Goal: Information Seeking & Learning: Check status

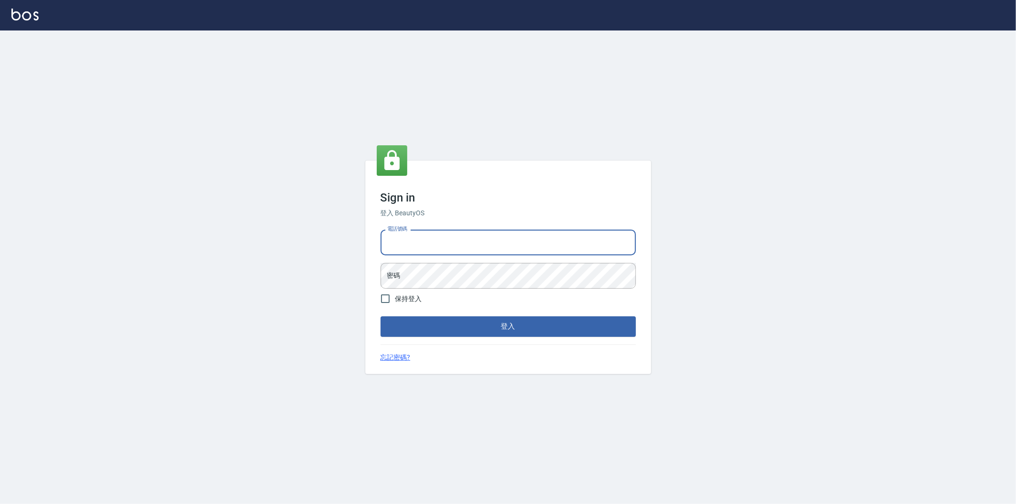
click at [408, 235] on input "電話號碼" at bounding box center [508, 243] width 255 height 26
type input "0911645073"
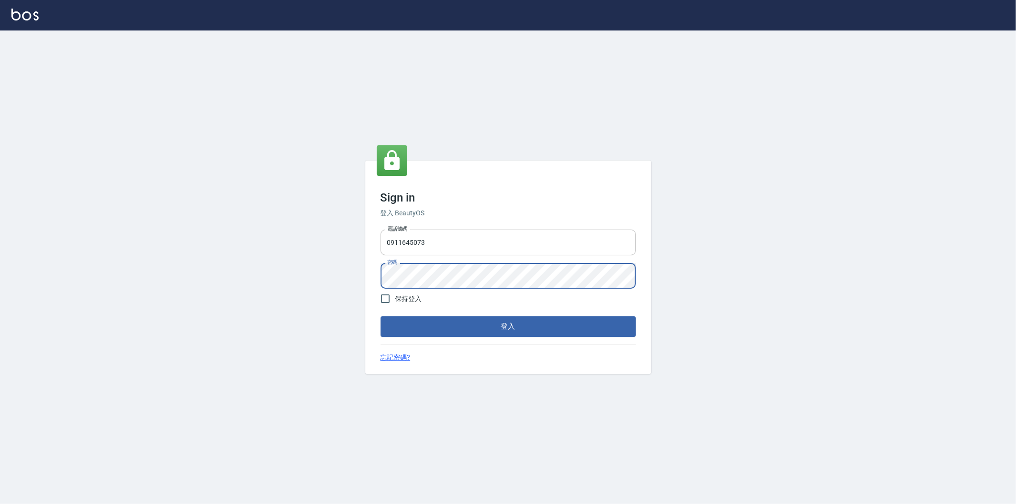
click at [391, 275] on div "密碼 密碼" at bounding box center [508, 276] width 255 height 26
click at [426, 321] on button "登入" at bounding box center [508, 326] width 255 height 20
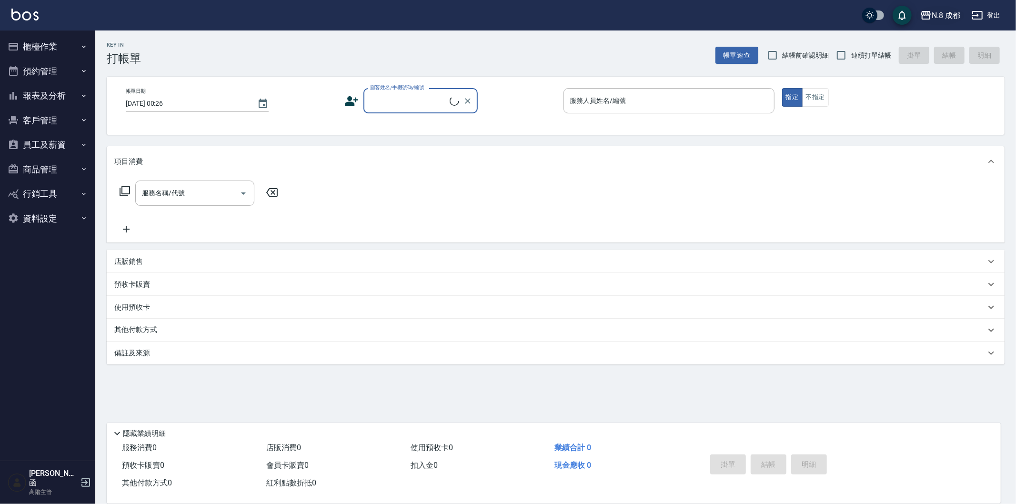
click at [937, 12] on div "N.8 成都" at bounding box center [945, 16] width 29 height 12
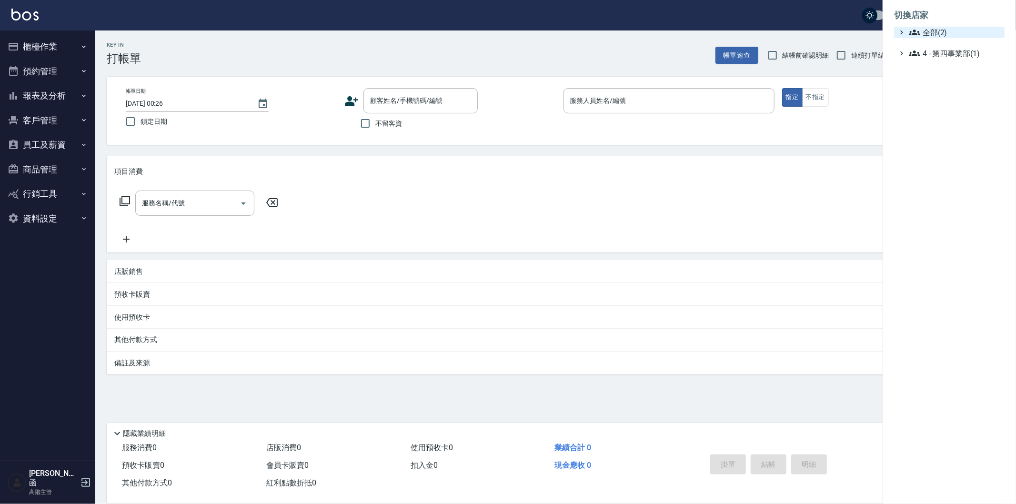
click at [930, 33] on span "全部(2)" at bounding box center [955, 32] width 92 height 11
click at [926, 57] on span "PS6" at bounding box center [953, 59] width 93 height 11
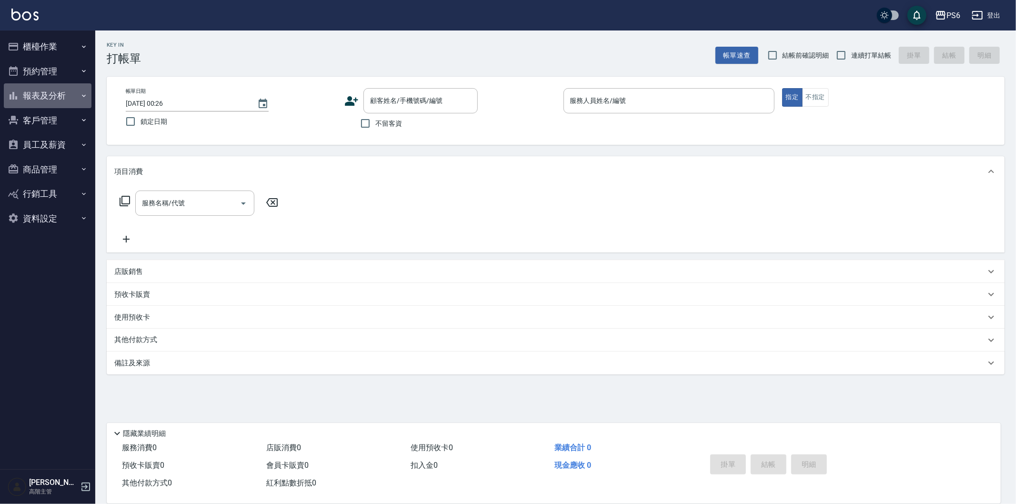
click at [43, 94] on button "報表及分析" at bounding box center [48, 95] width 88 height 25
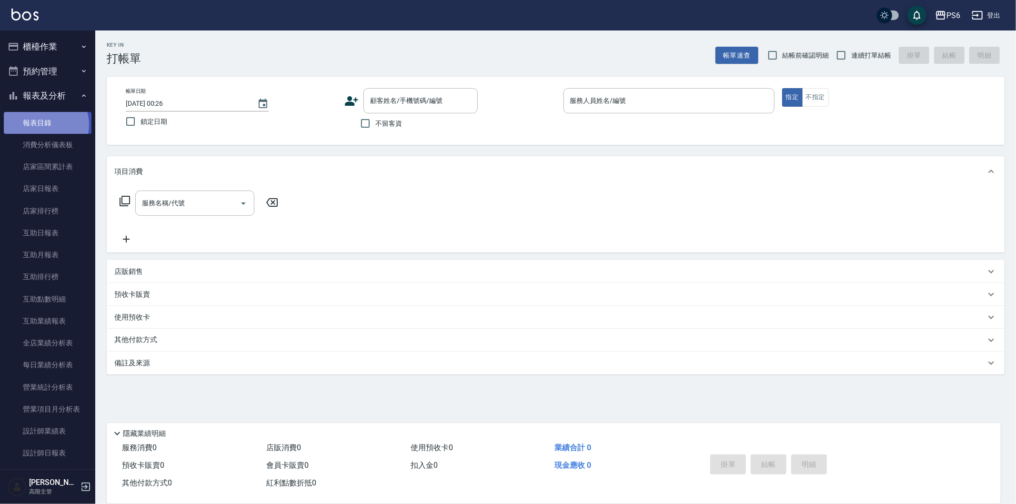
click at [44, 124] on link "報表目錄" at bounding box center [48, 123] width 88 height 22
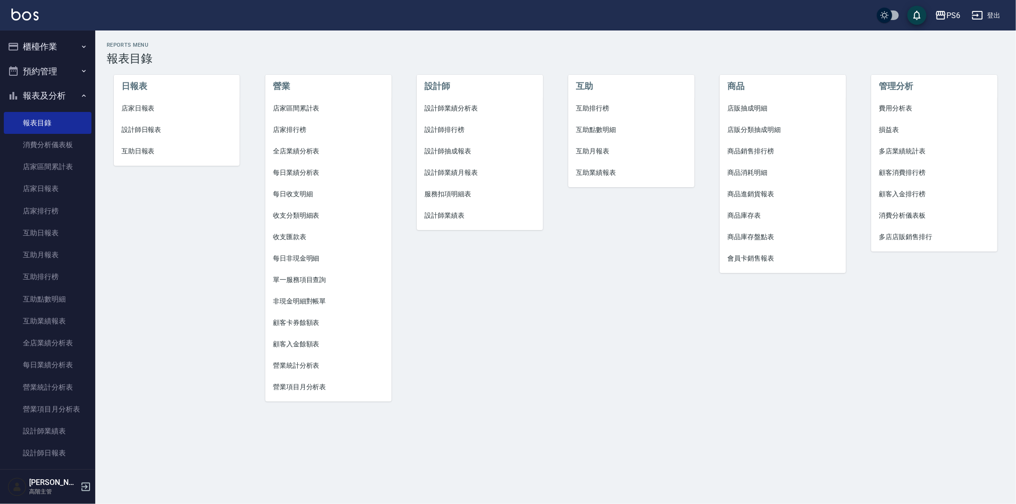
click at [456, 173] on span "設計師業績月報表" at bounding box center [479, 173] width 111 height 10
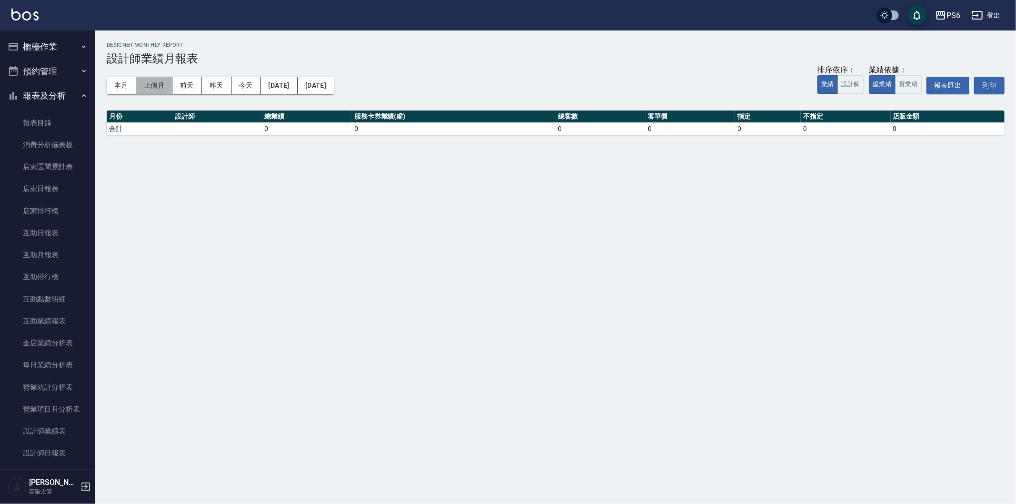
click at [151, 90] on button "上個月" at bounding box center [154, 86] width 36 height 18
